Goal: Transaction & Acquisition: Purchase product/service

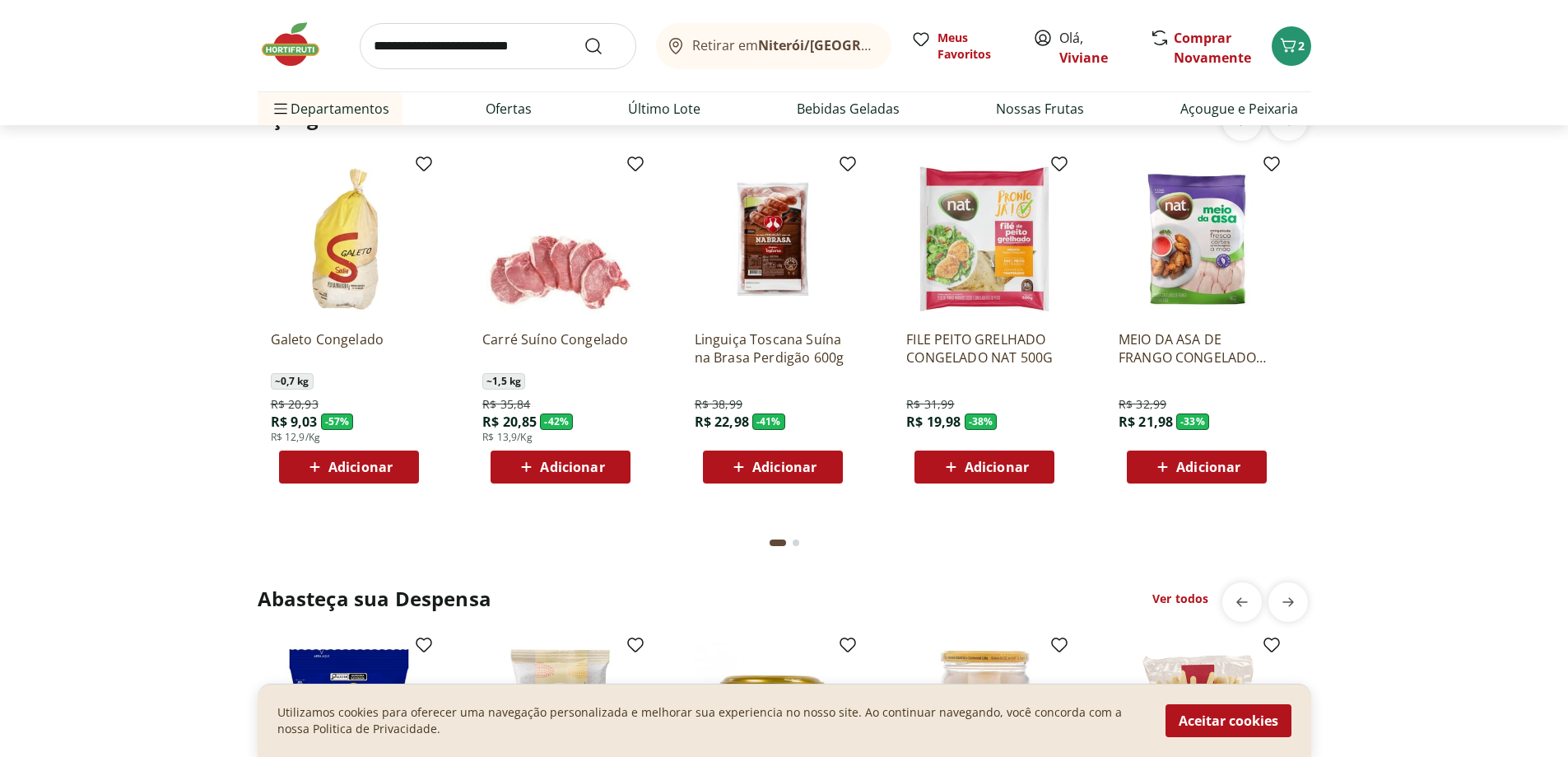
scroll to position [2306, 0]
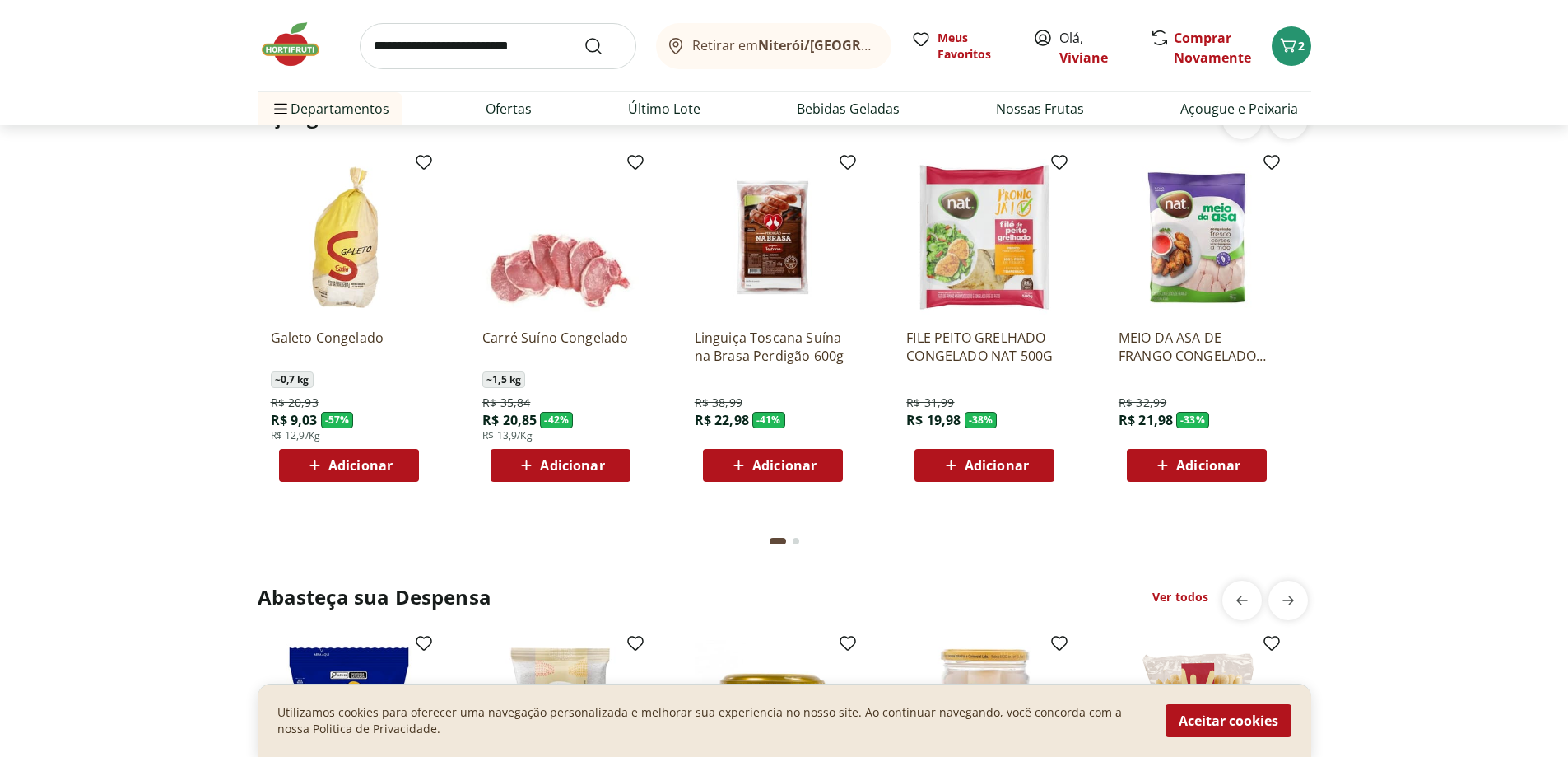
click at [1191, 469] on span "Adicionar" at bounding box center [1208, 465] width 64 height 13
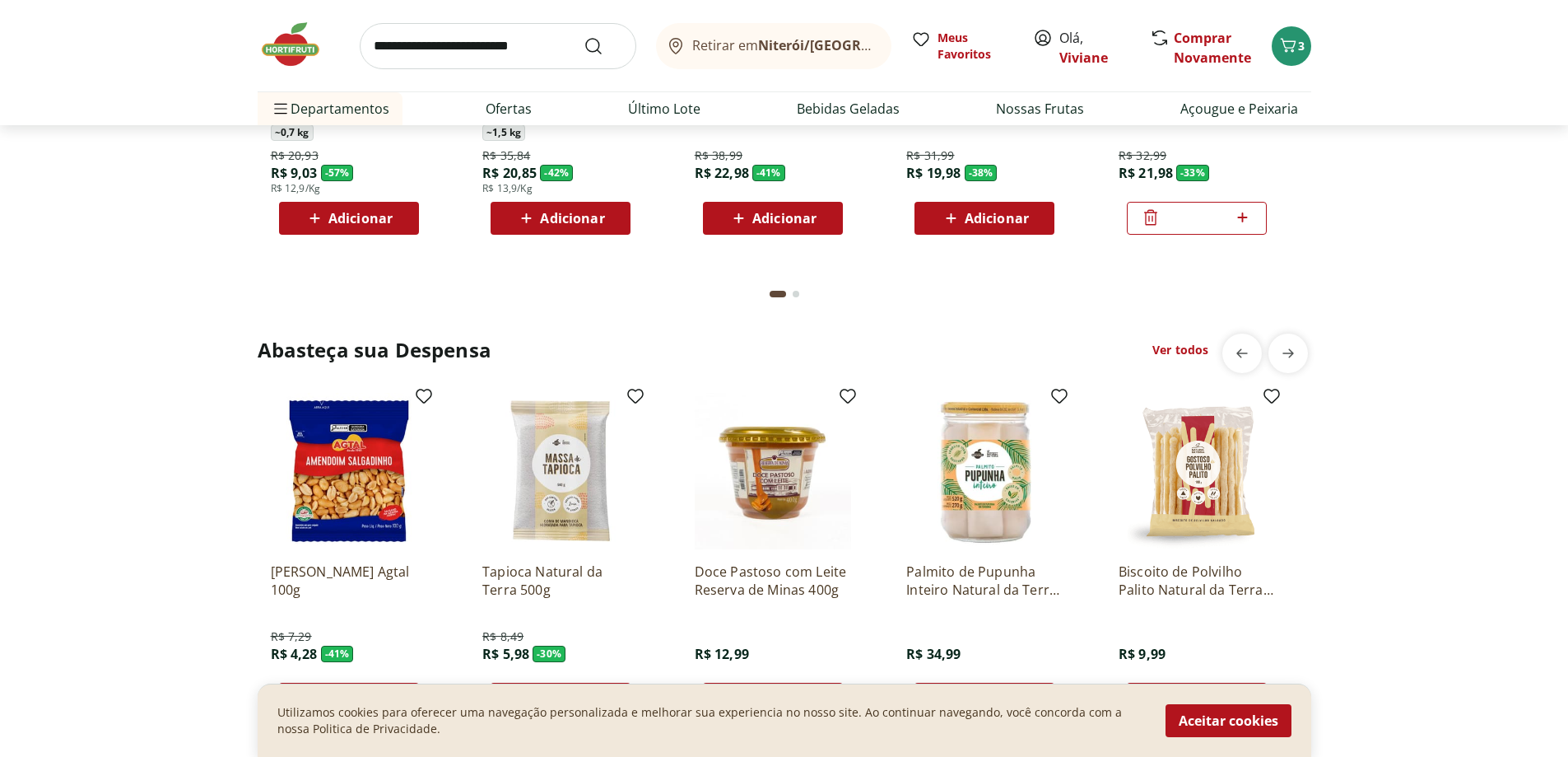
scroll to position [2635, 0]
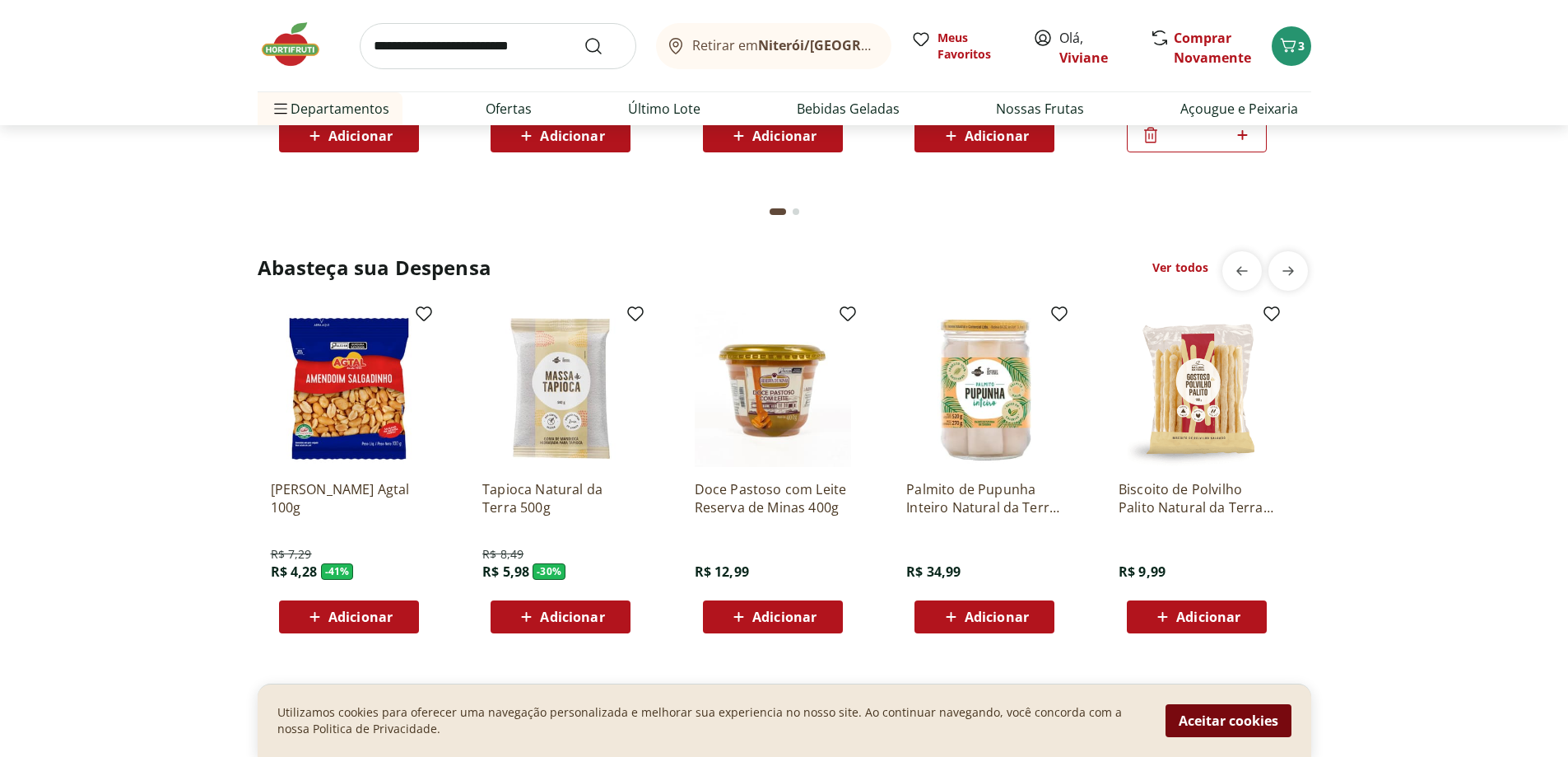
click at [1210, 714] on button "Aceitar cookies" at bounding box center [1228, 720] width 126 height 33
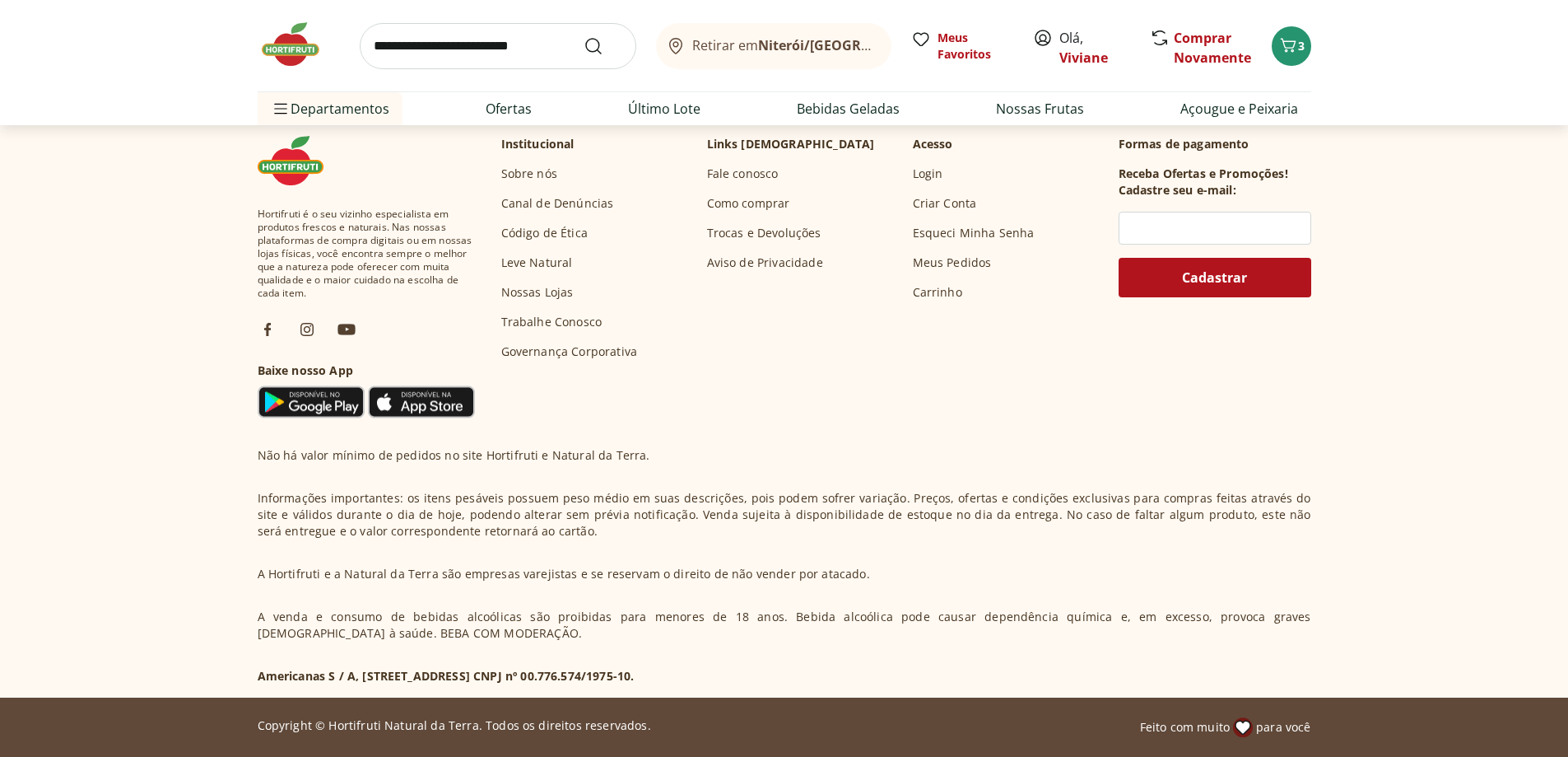
scroll to position [4882, 0]
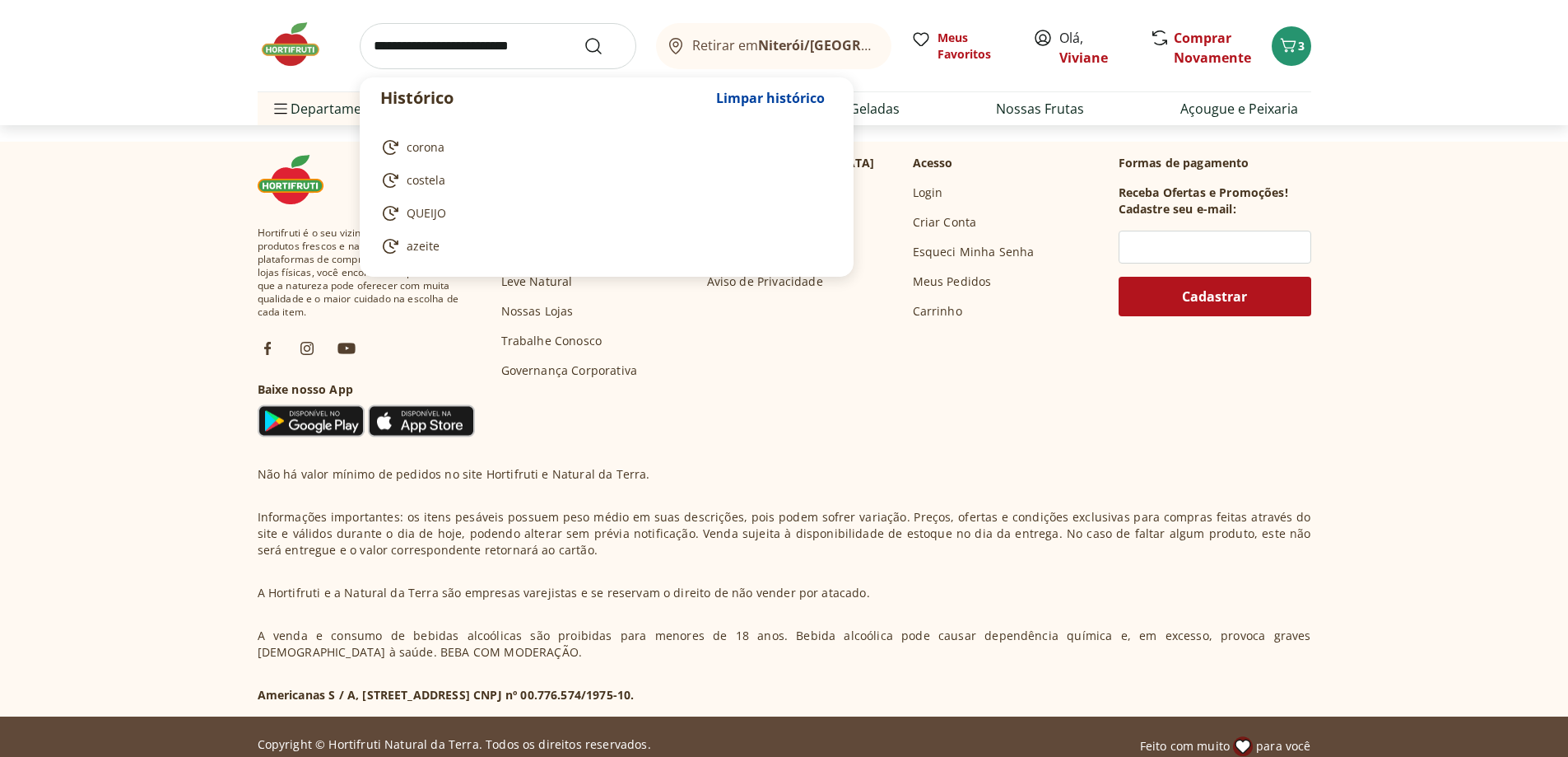
click at [484, 49] on input "search" at bounding box center [499, 46] width 277 height 47
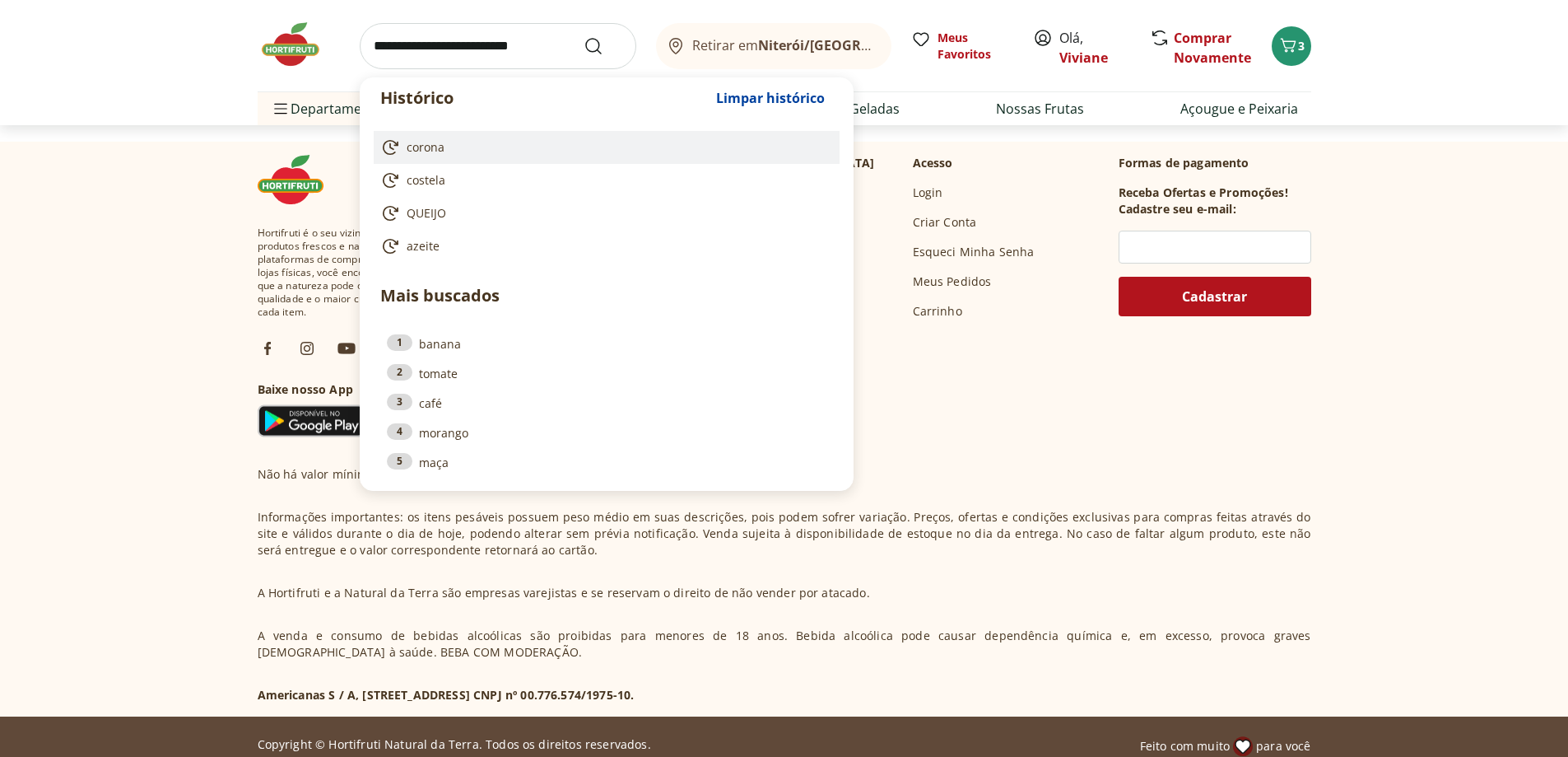
click at [419, 144] on span "corona" at bounding box center [425, 147] width 38 height 17
type input "******"
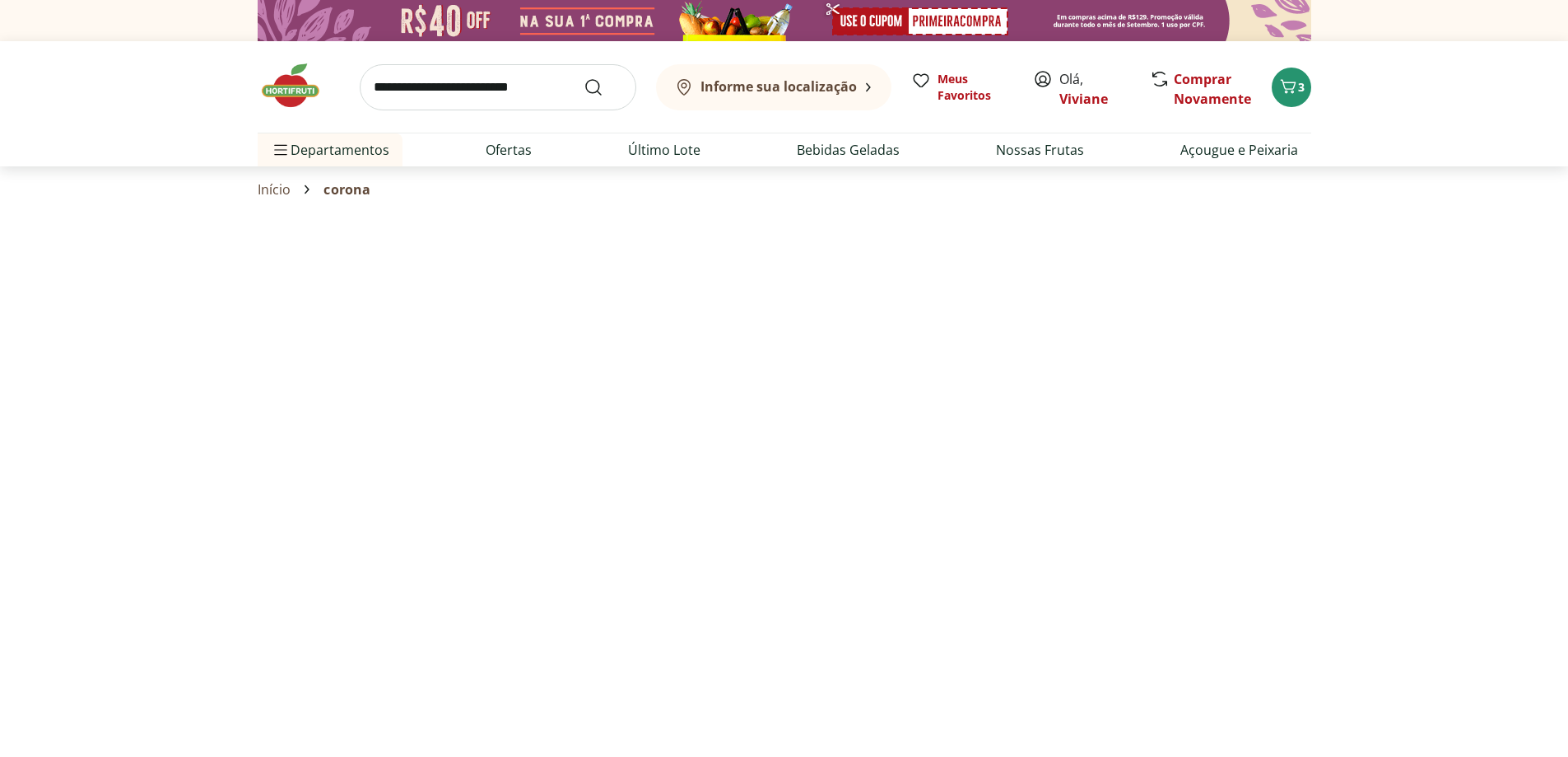
select select "**********"
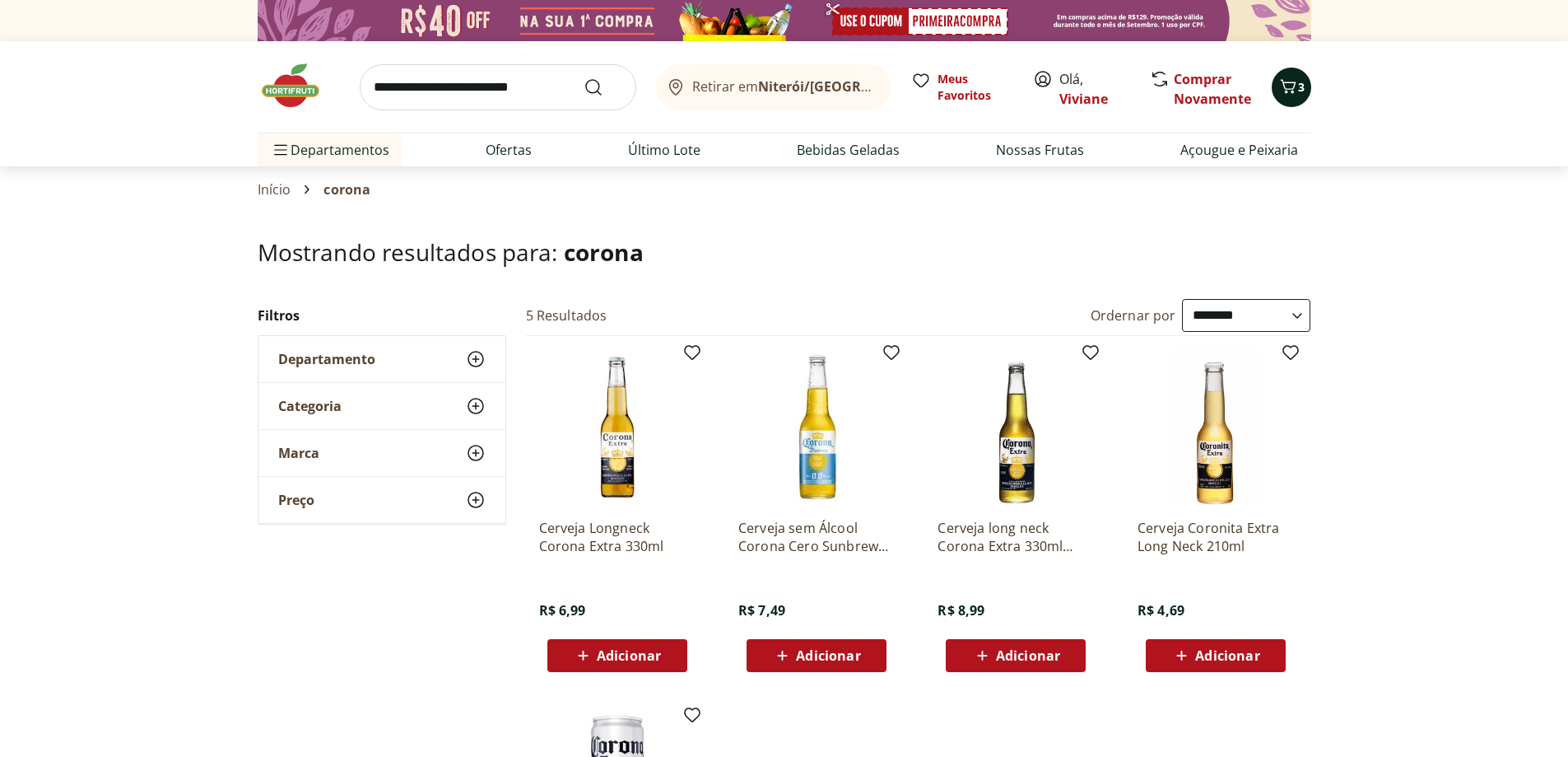
click at [1299, 85] on span "3" at bounding box center [1301, 87] width 7 height 16
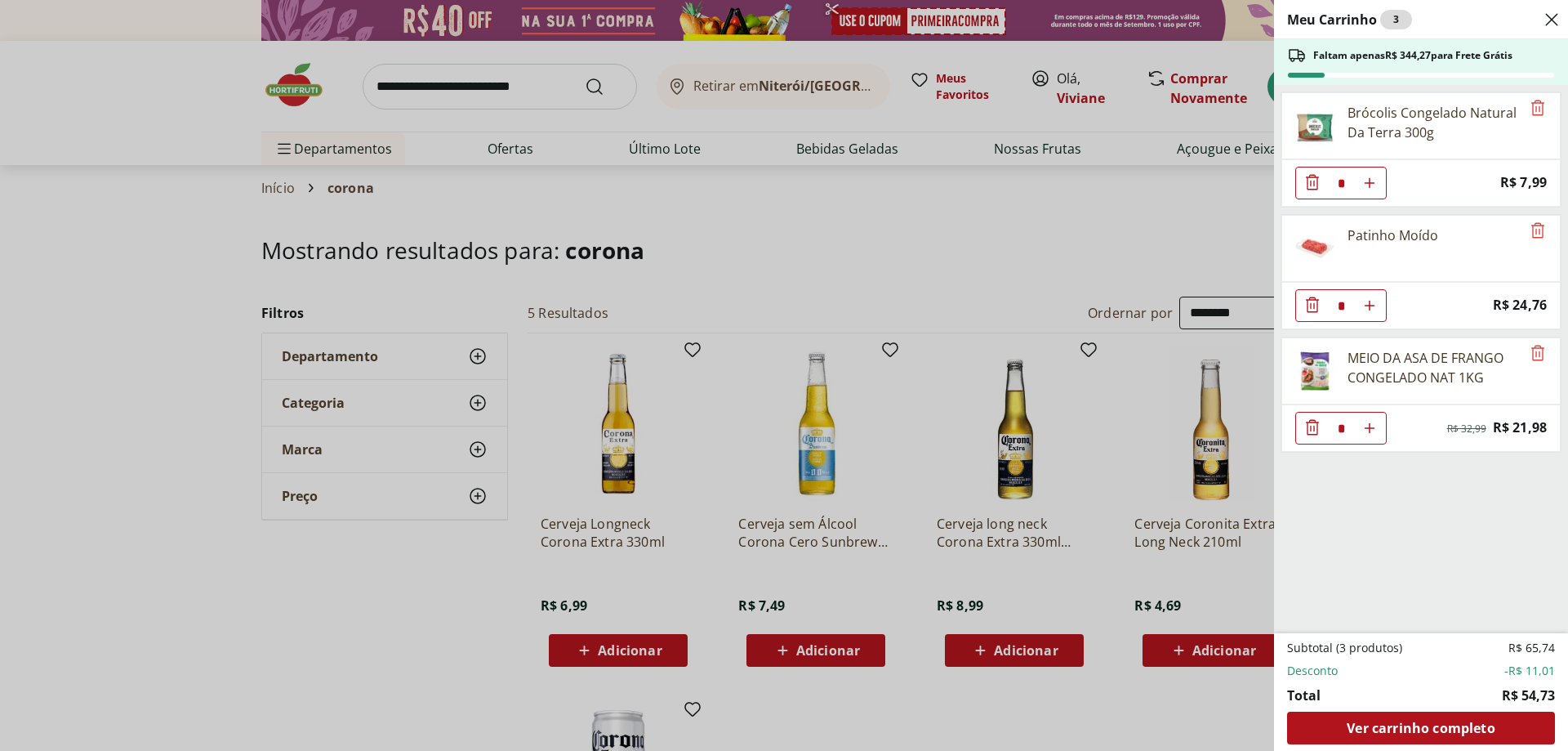
click at [1551, 16] on icon "Close" at bounding box center [1551, 20] width 20 height 20
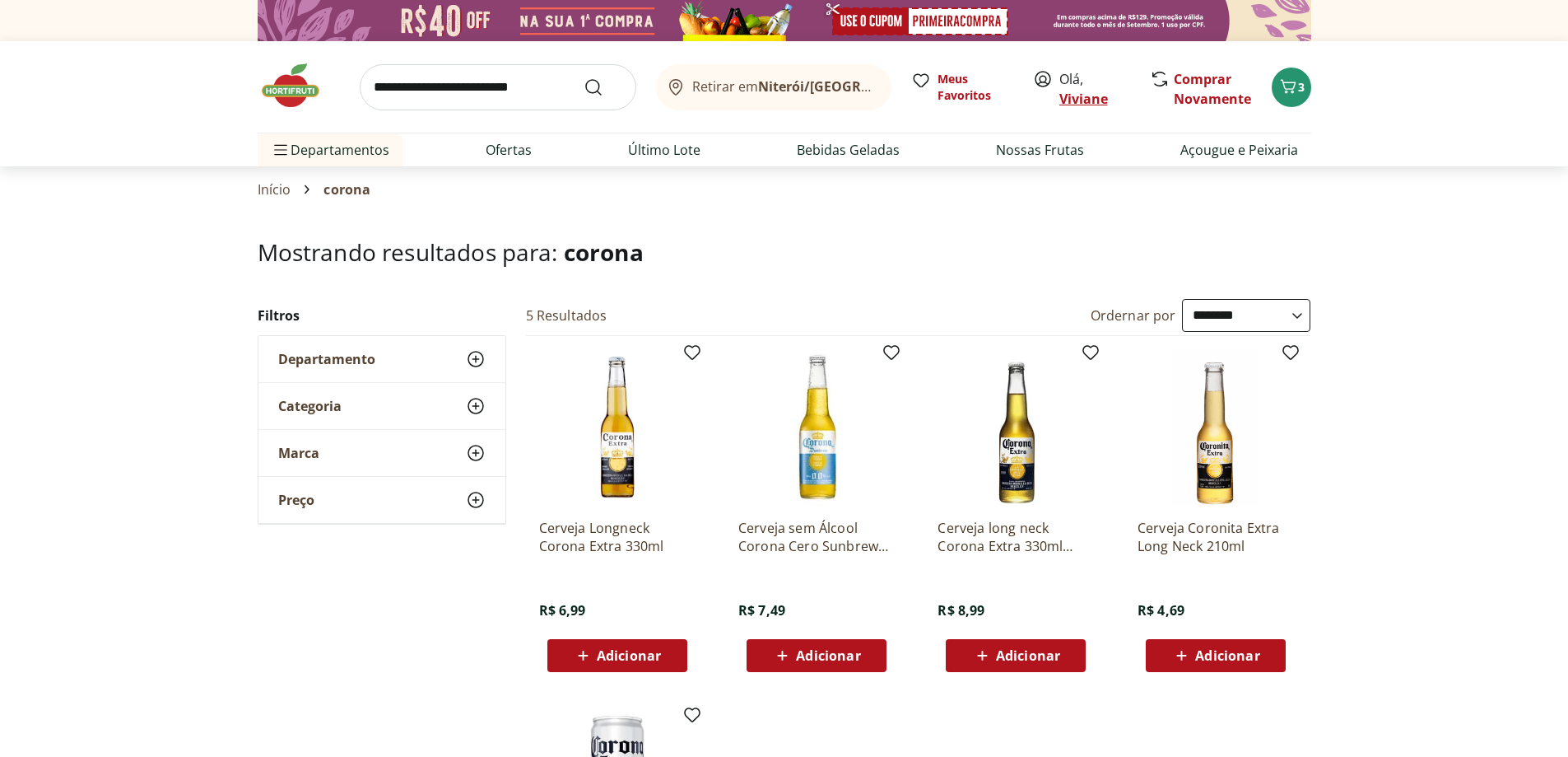
click at [1074, 95] on link "Viviane" at bounding box center [1083, 99] width 48 height 18
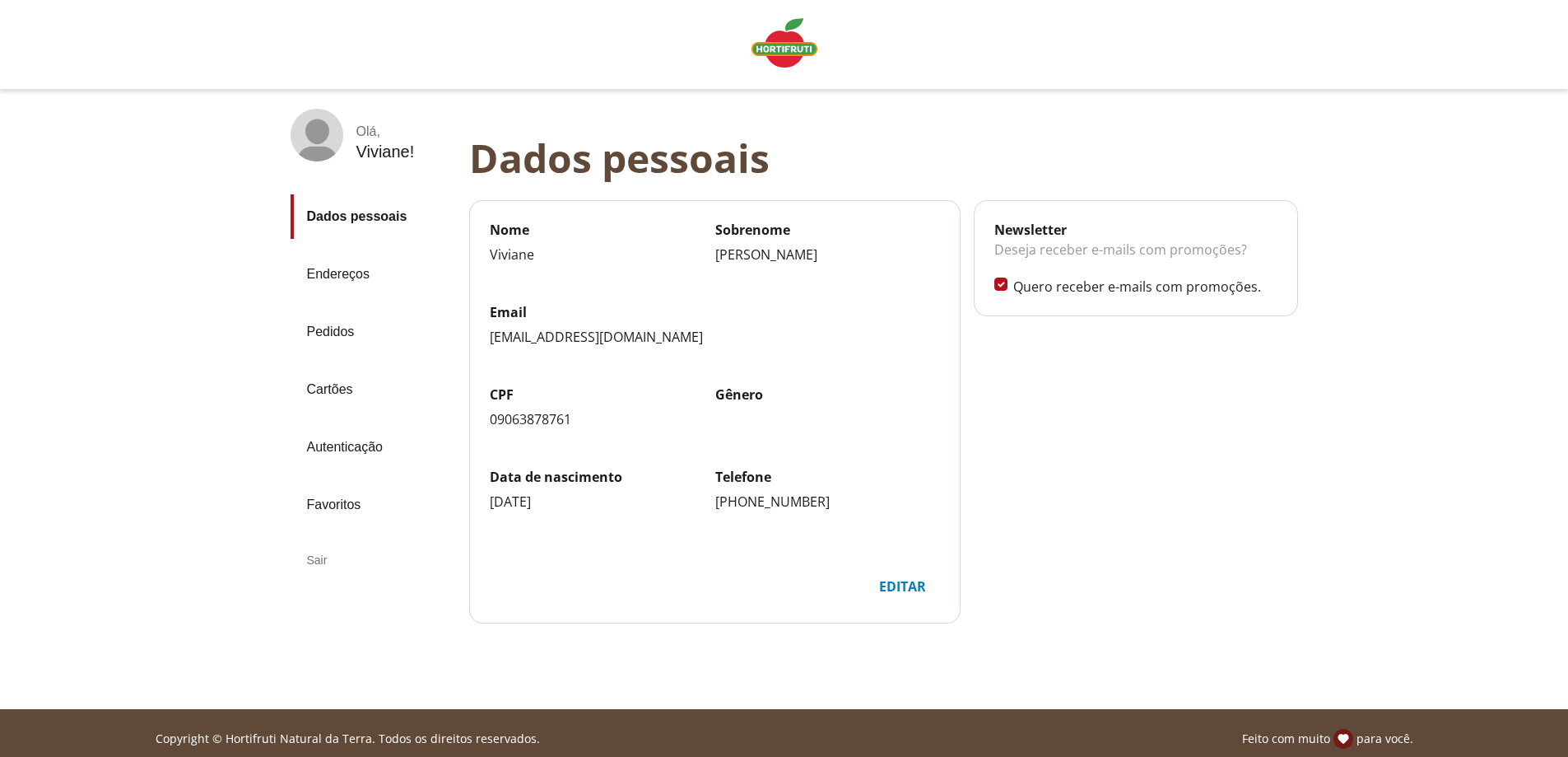
click at [318, 558] on div "Sair" at bounding box center [373, 560] width 165 height 40
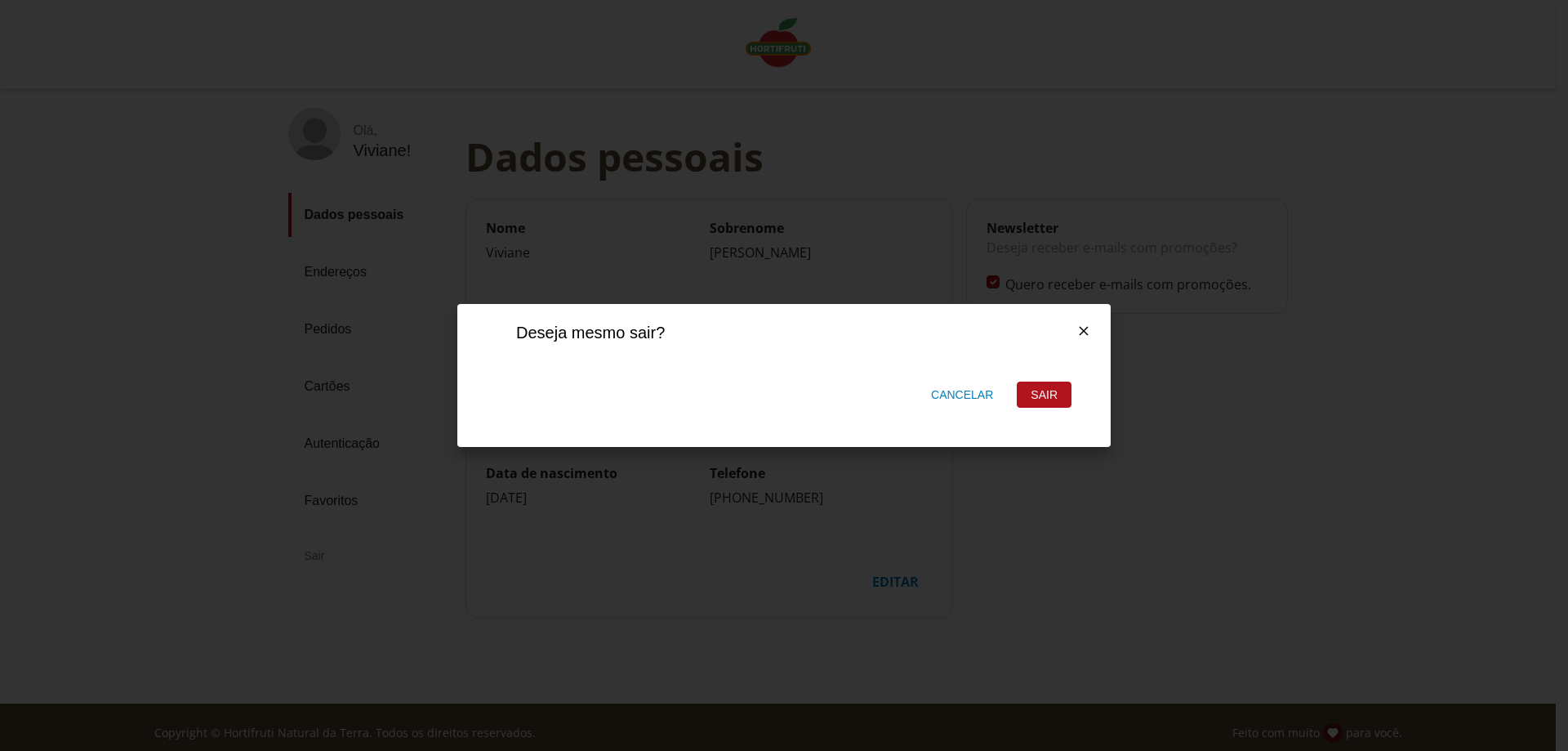
click at [1056, 388] on div "Sair" at bounding box center [1044, 394] width 53 height 25
